Goal: Task Accomplishment & Management: Manage account settings

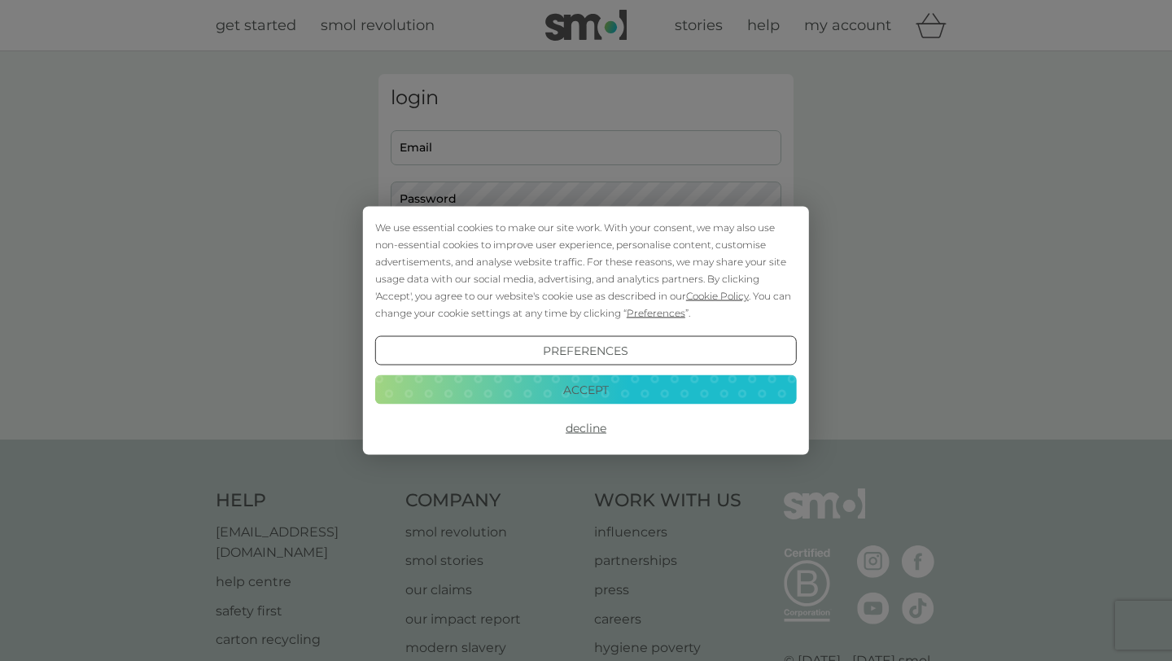
click at [671, 393] on button "Accept" at bounding box center [586, 388] width 422 height 29
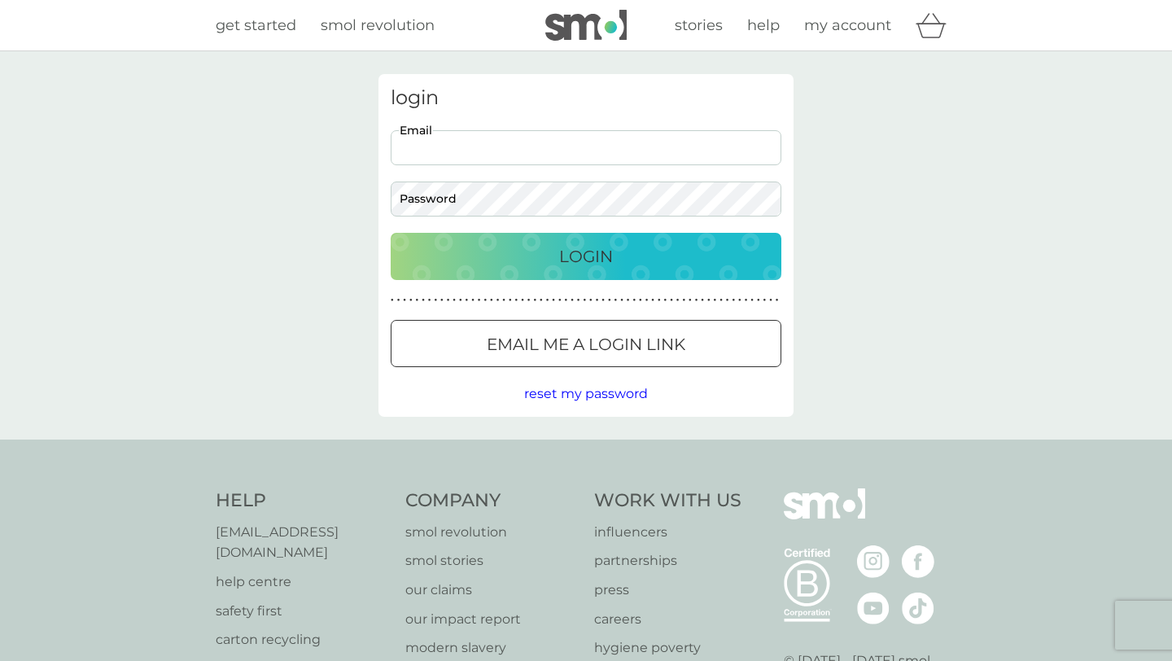
click at [571, 154] on input "Email" at bounding box center [586, 147] width 391 height 35
type input "[EMAIL_ADDRESS][DOMAIN_NAME]"
click at [653, 252] on div "Login" at bounding box center [586, 256] width 358 height 26
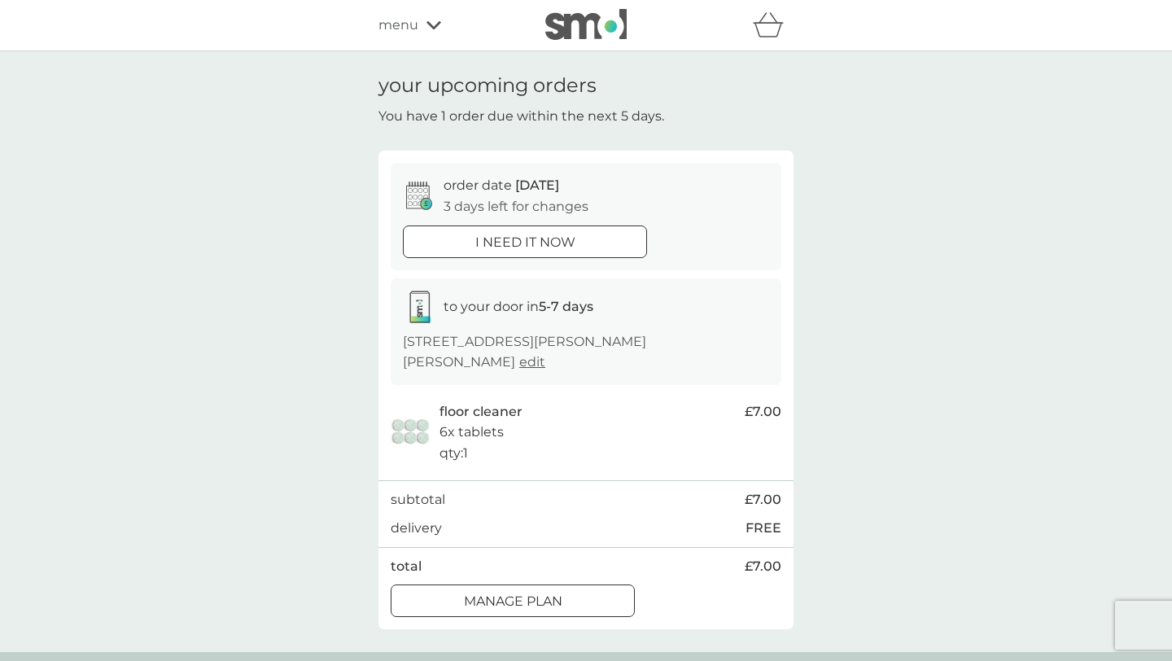
click at [518, 593] on div at bounding box center [512, 601] width 59 height 17
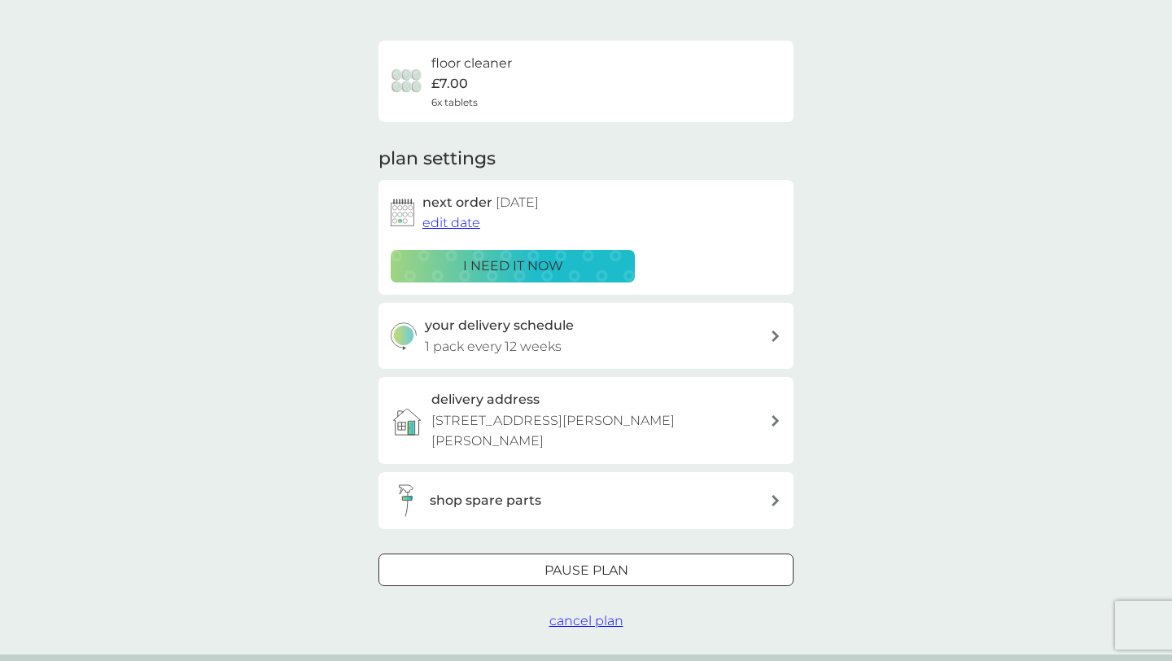
scroll to position [98, 0]
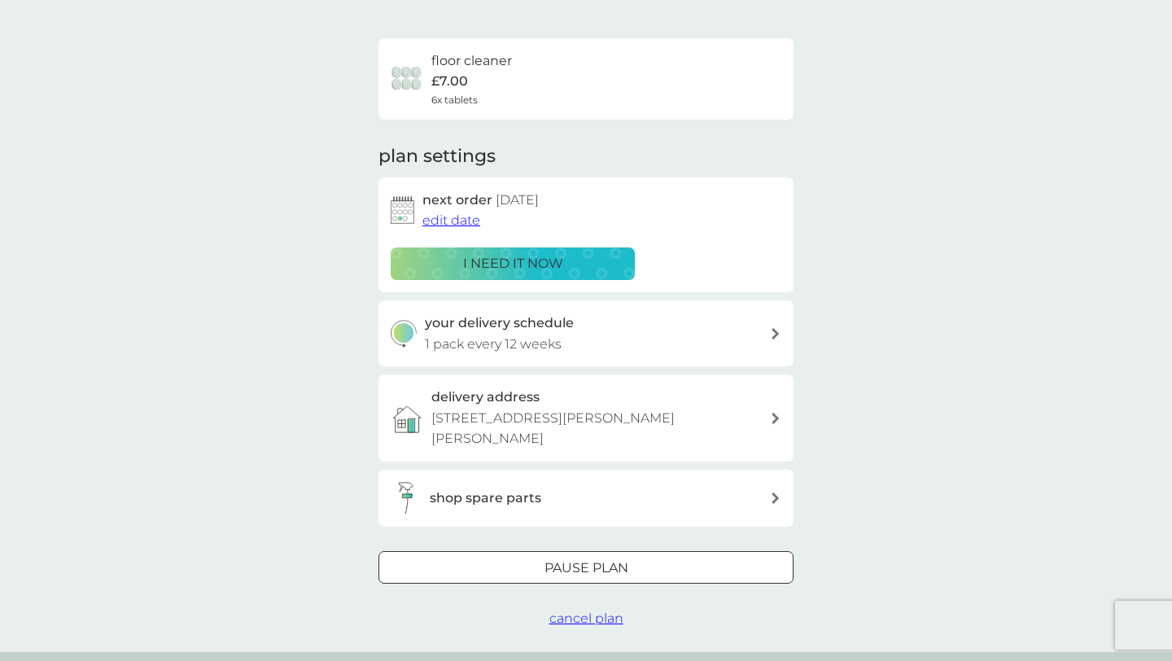
click at [456, 221] on span "edit date" at bounding box center [451, 219] width 58 height 15
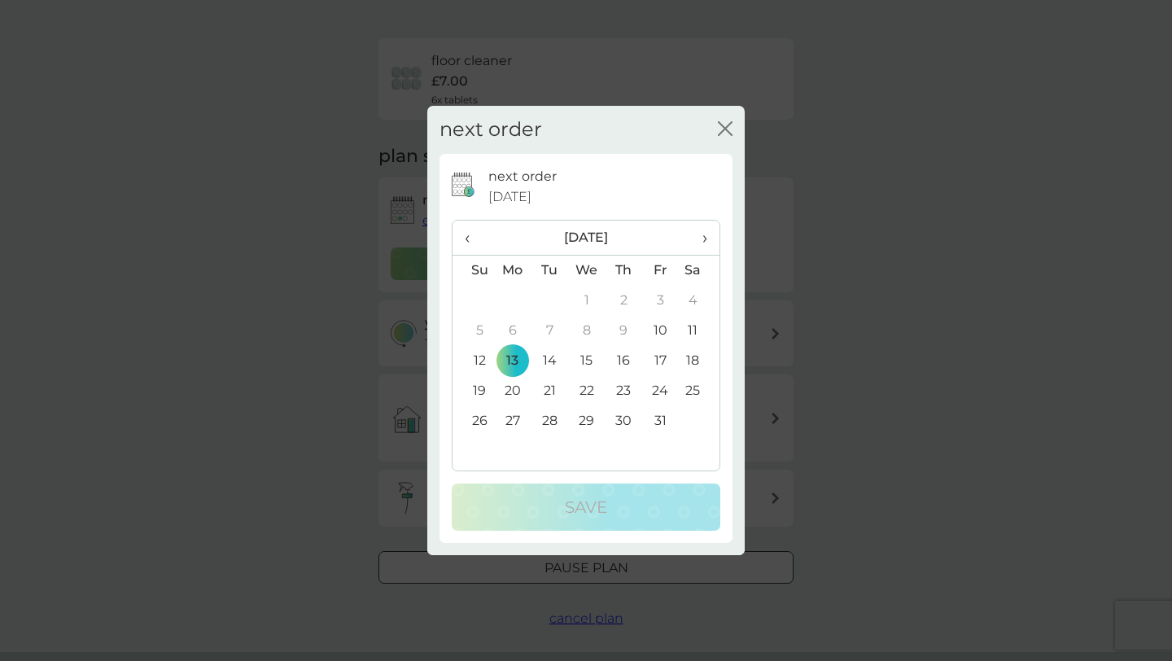
click at [706, 234] on span "›" at bounding box center [699, 238] width 16 height 34
click at [513, 299] on td "1" at bounding box center [512, 301] width 37 height 30
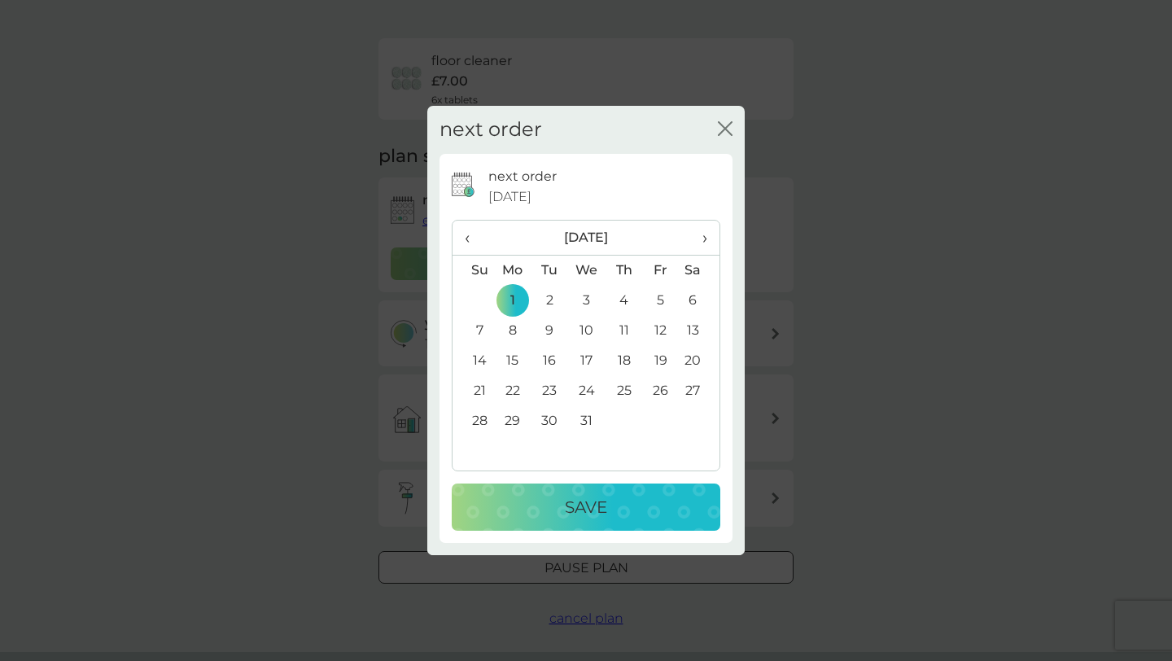
click at [592, 514] on p "Save" at bounding box center [586, 507] width 42 height 26
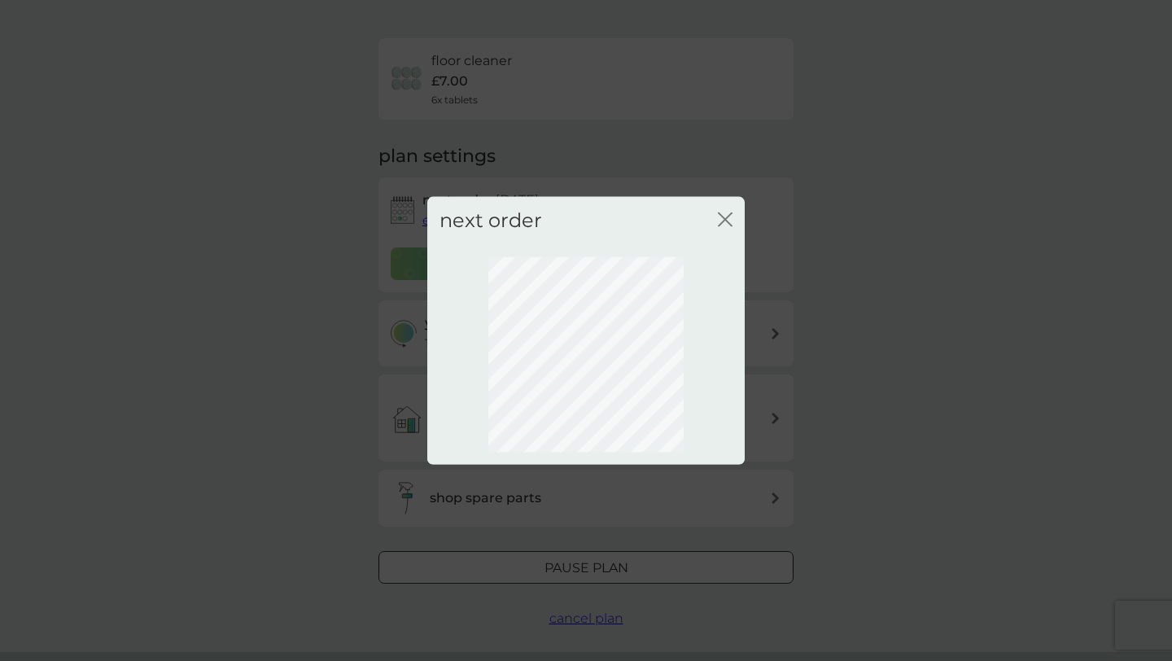
scroll to position [21, 0]
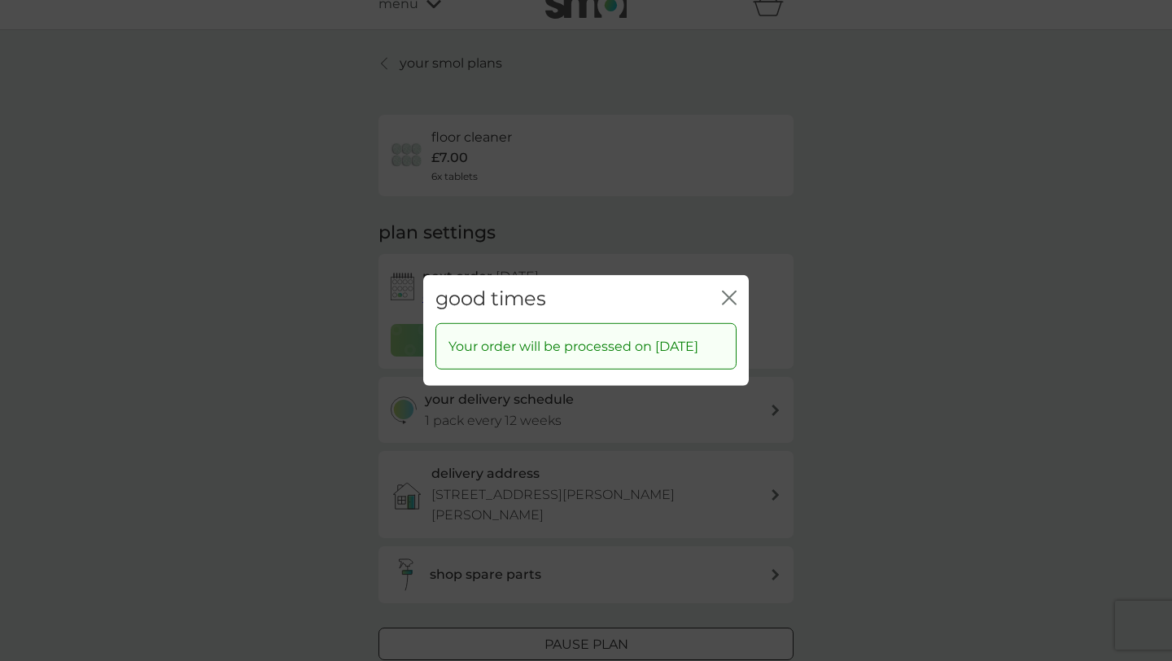
click at [732, 291] on icon "close" at bounding box center [732, 297] width 7 height 13
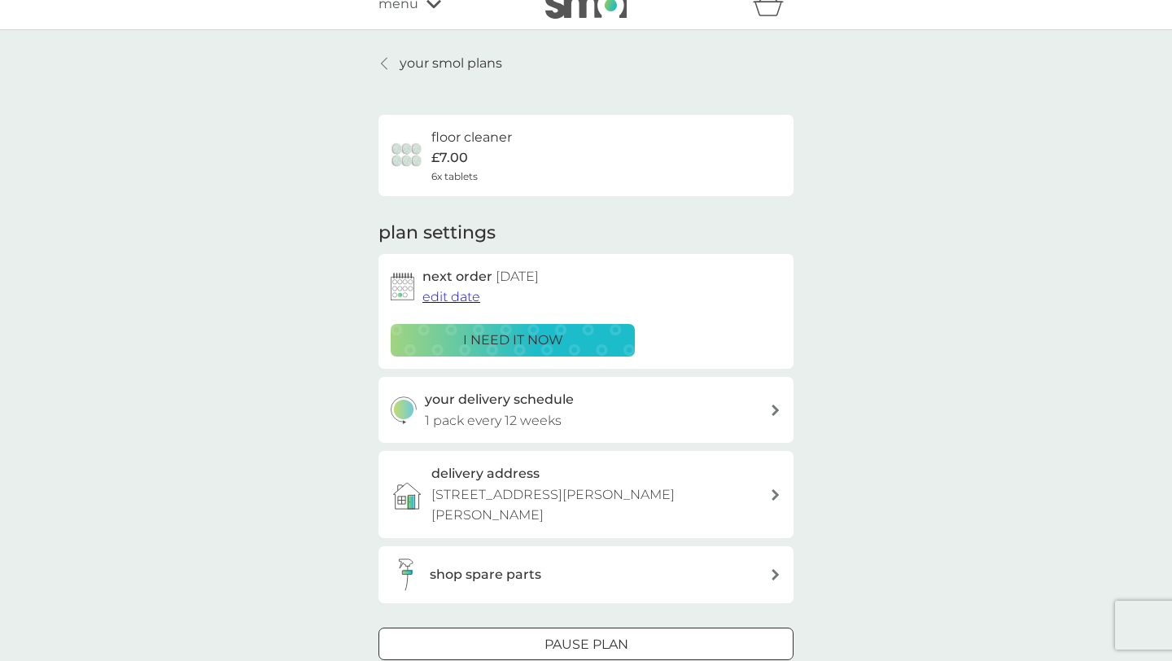
click at [777, 489] on div "delivery address 31 Amaryllis Road, BURGESS HILL, RH15 0UQ" at bounding box center [585, 494] width 415 height 87
